Goal: Check status

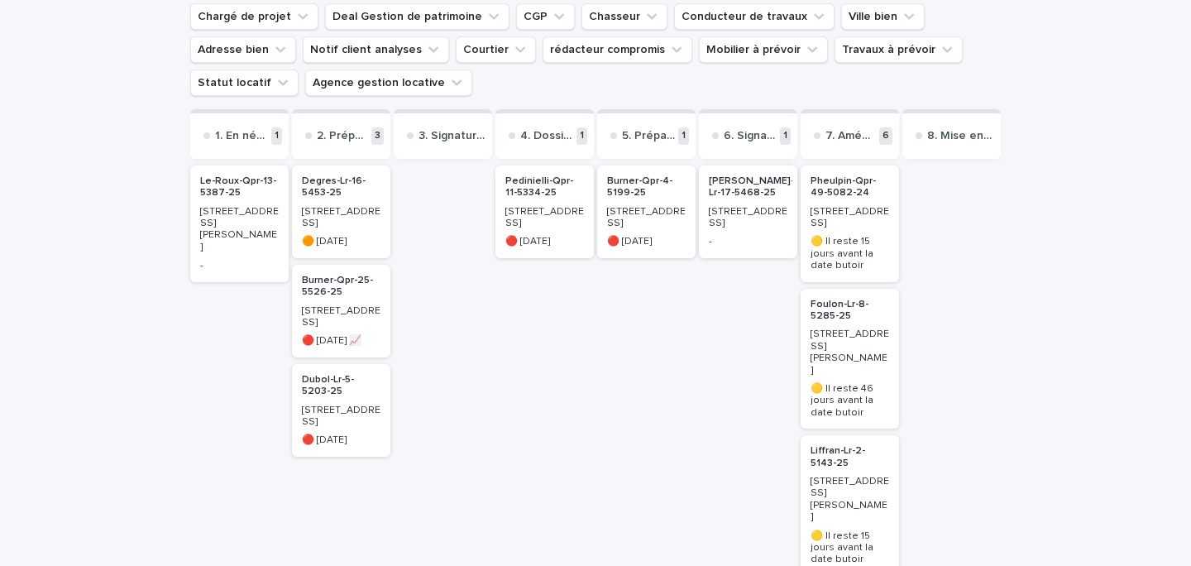
scroll to position [191, 0]
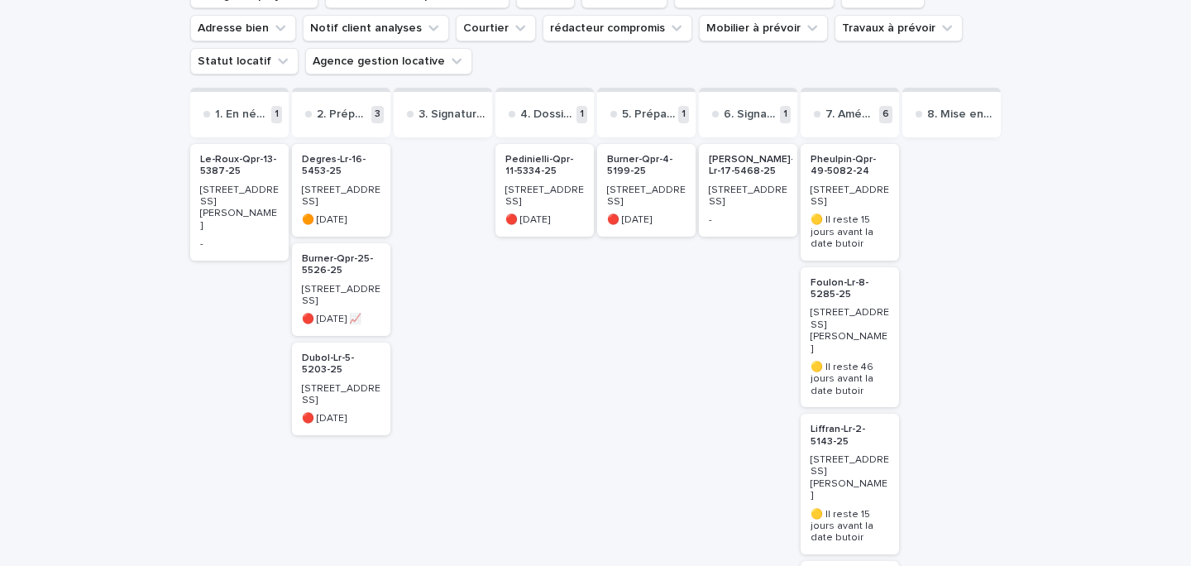
click at [718, 167] on p "[PERSON_NAME]-Lr-17-5468-25" at bounding box center [751, 166] width 85 height 24
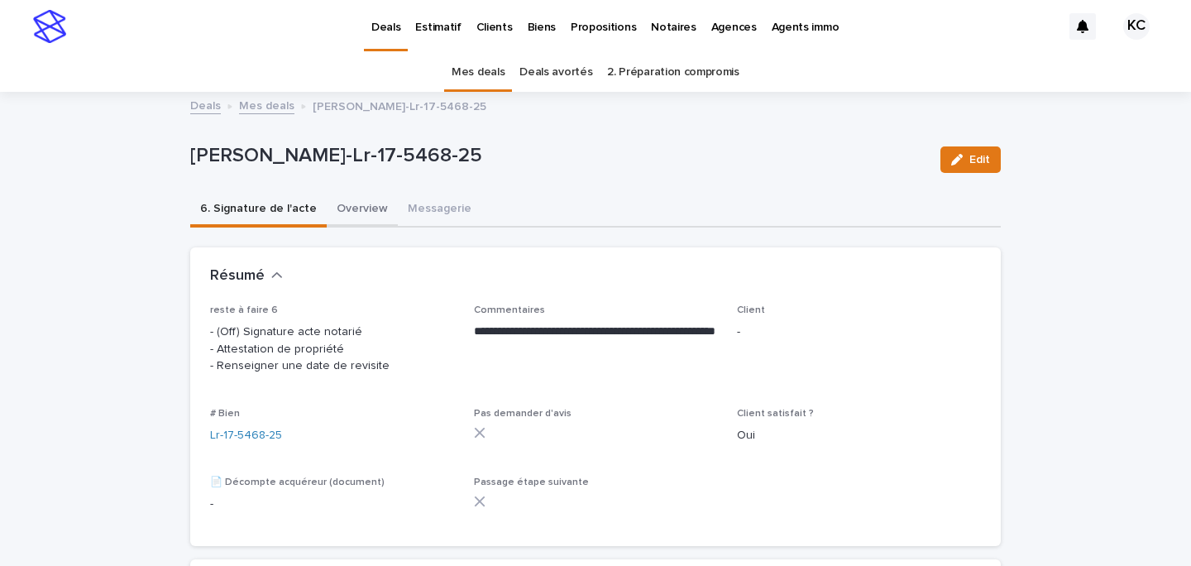
click at [366, 203] on button "Overview" at bounding box center [362, 210] width 71 height 35
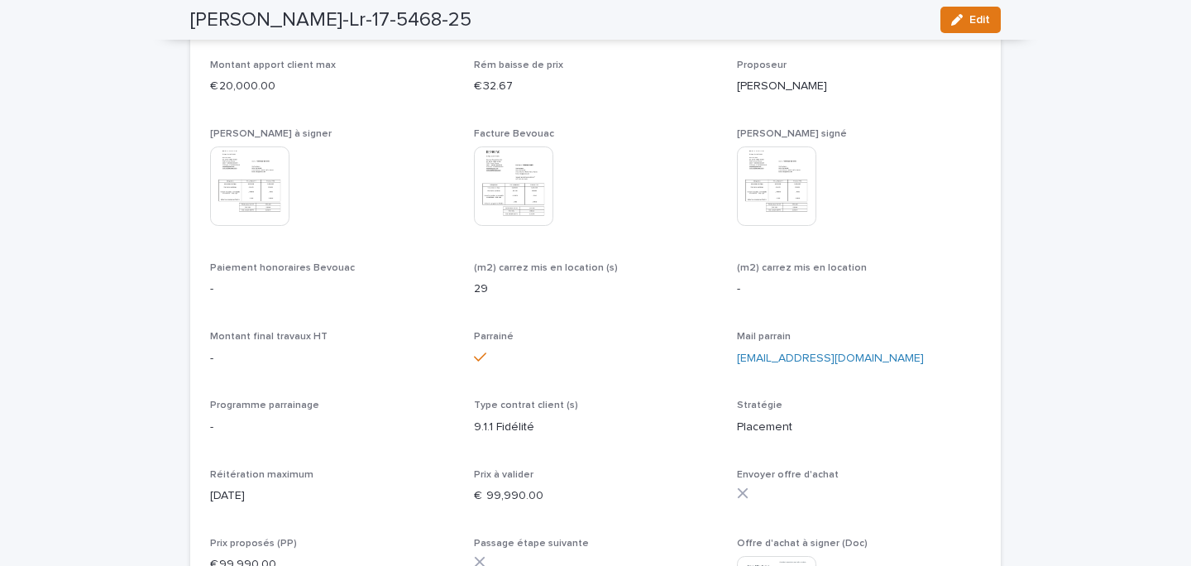
scroll to position [4635, 0]
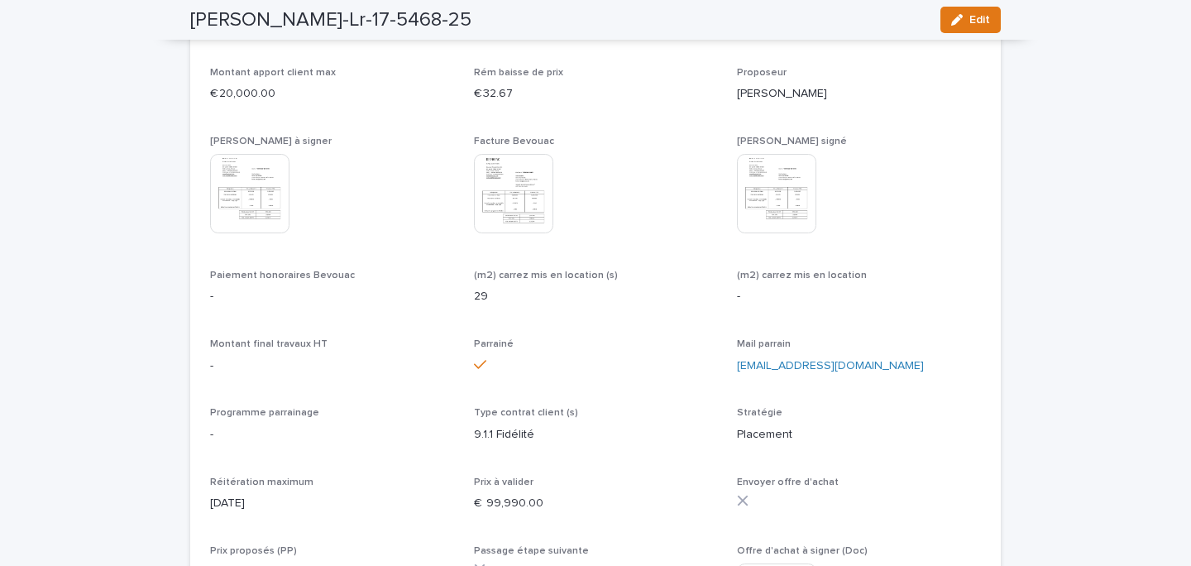
click at [781, 233] on img at bounding box center [776, 193] width 79 height 79
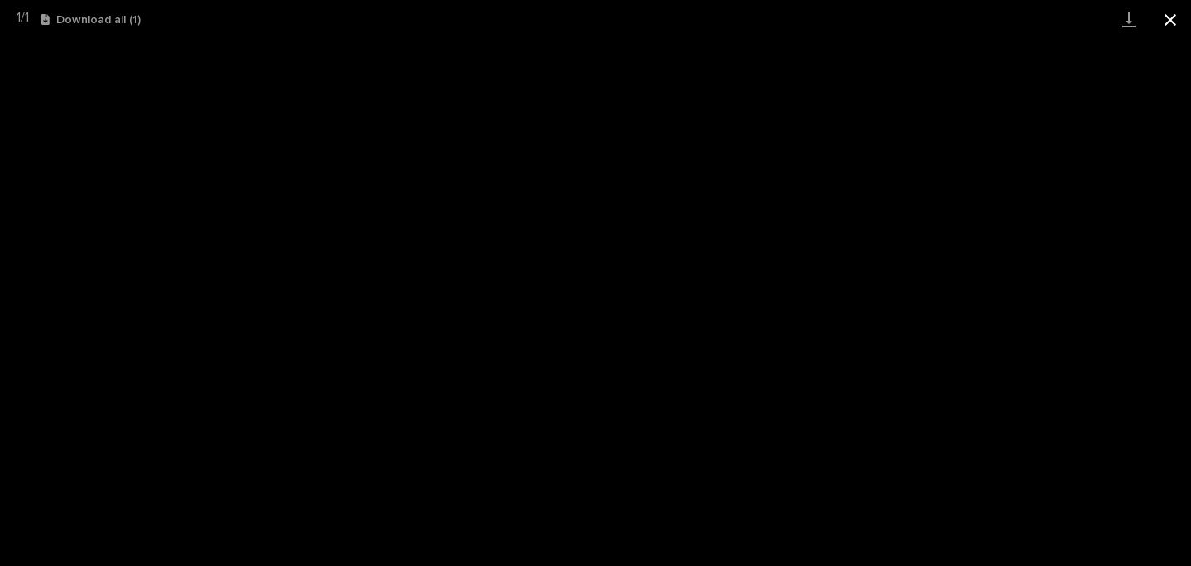
click at [1170, 11] on button "Close gallery" at bounding box center [1170, 19] width 41 height 39
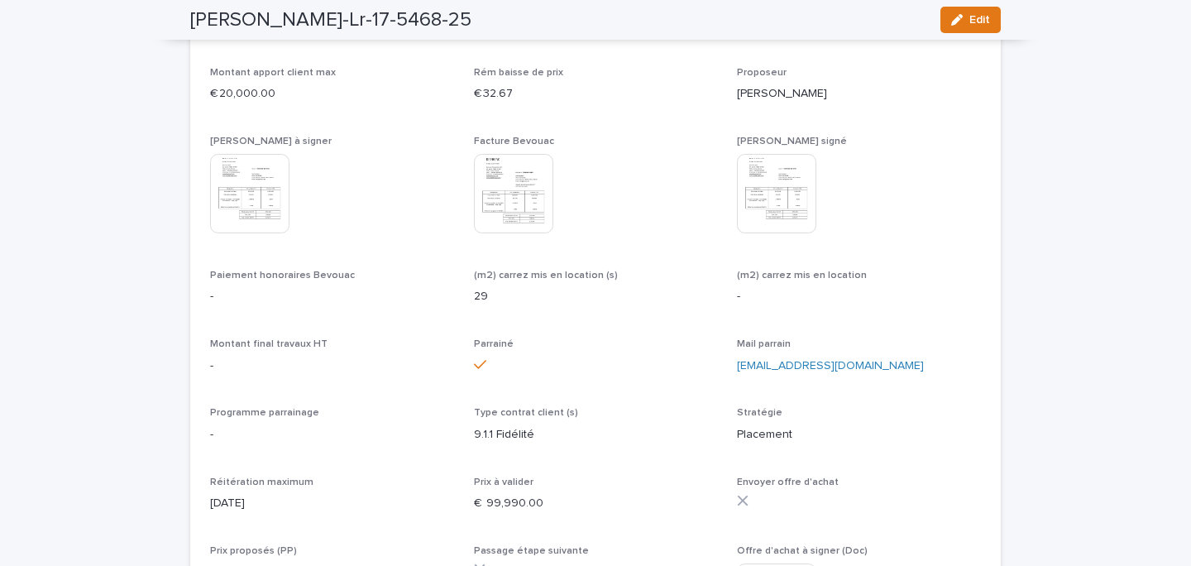
click at [503, 230] on img at bounding box center [513, 193] width 79 height 79
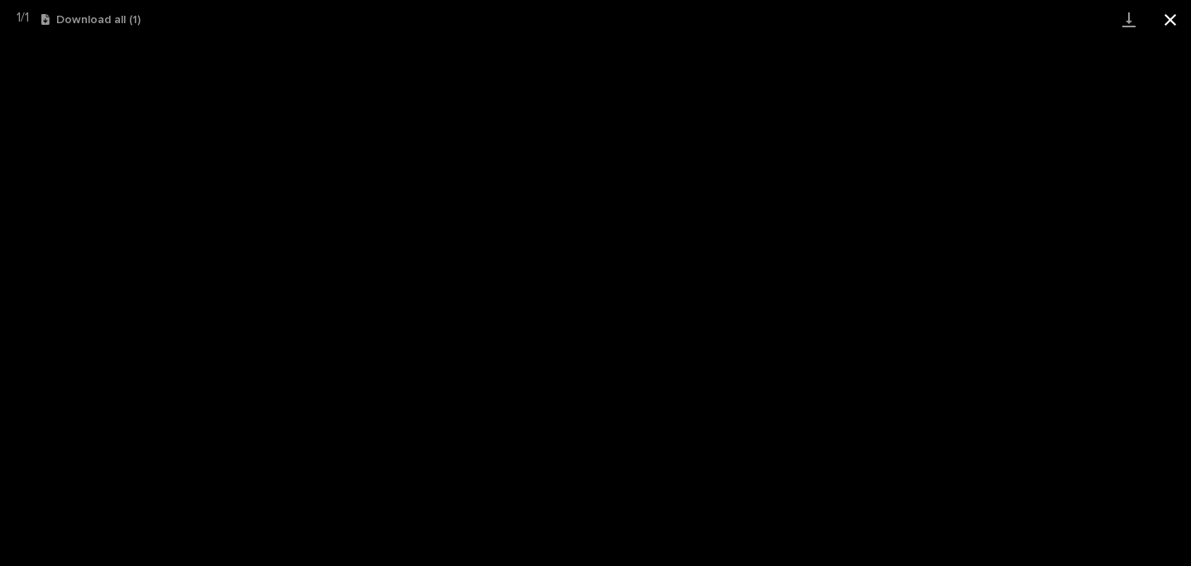
click at [1182, 16] on button "Close gallery" at bounding box center [1170, 19] width 41 height 39
